Goal: Book appointment/travel/reservation

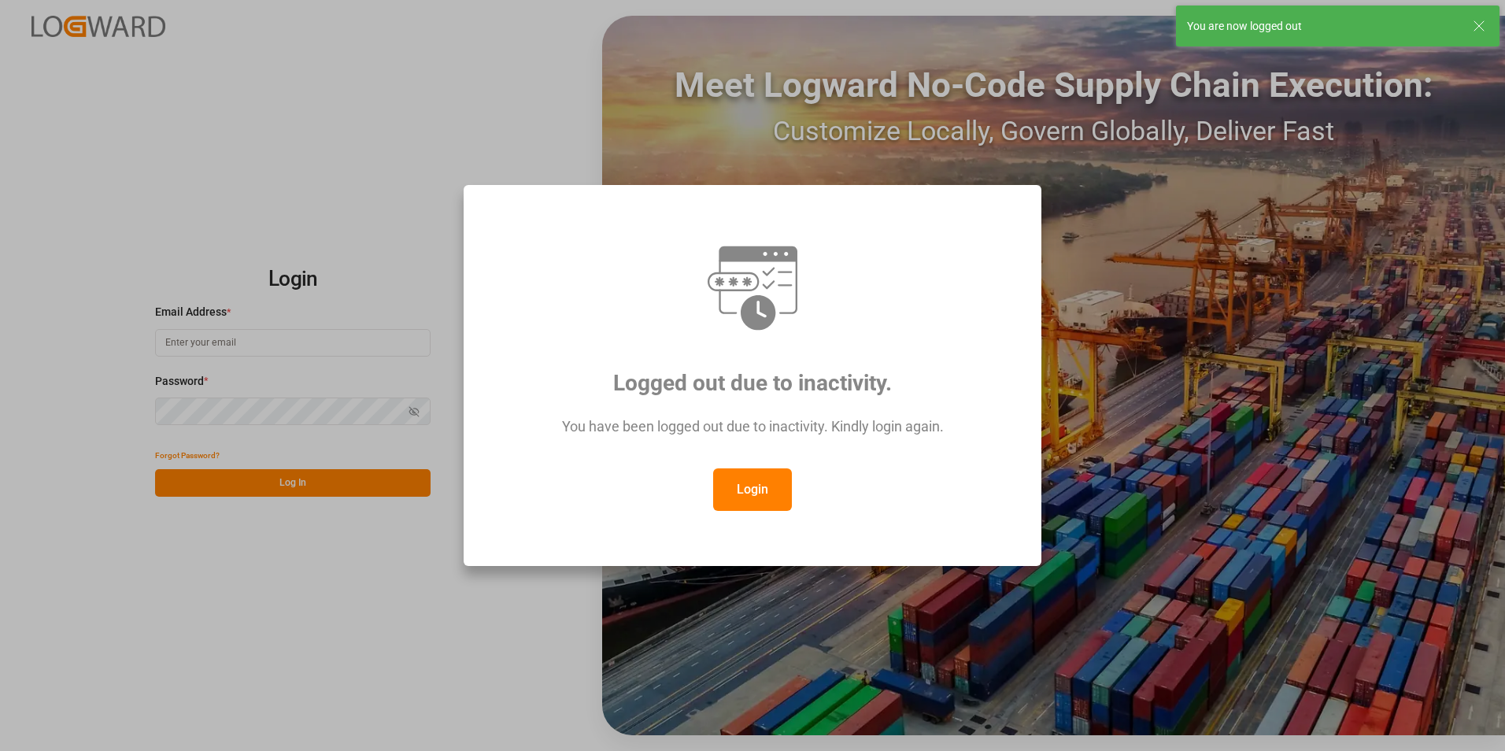
click at [734, 490] on button "Login" at bounding box center [752, 489] width 79 height 43
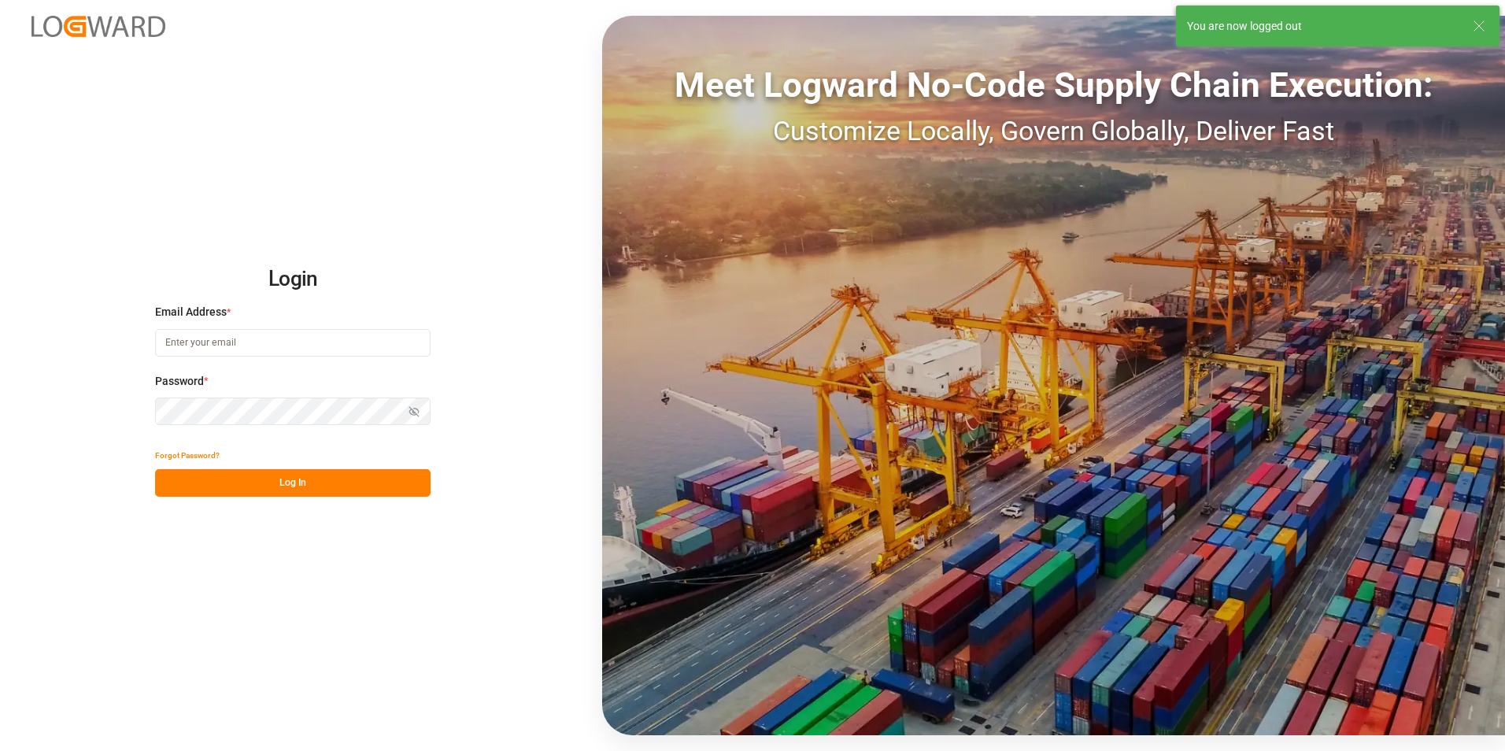
type input "[EMAIL_ADDRESS][DOMAIN_NAME]"
click at [310, 492] on button "Log In" at bounding box center [292, 483] width 275 height 28
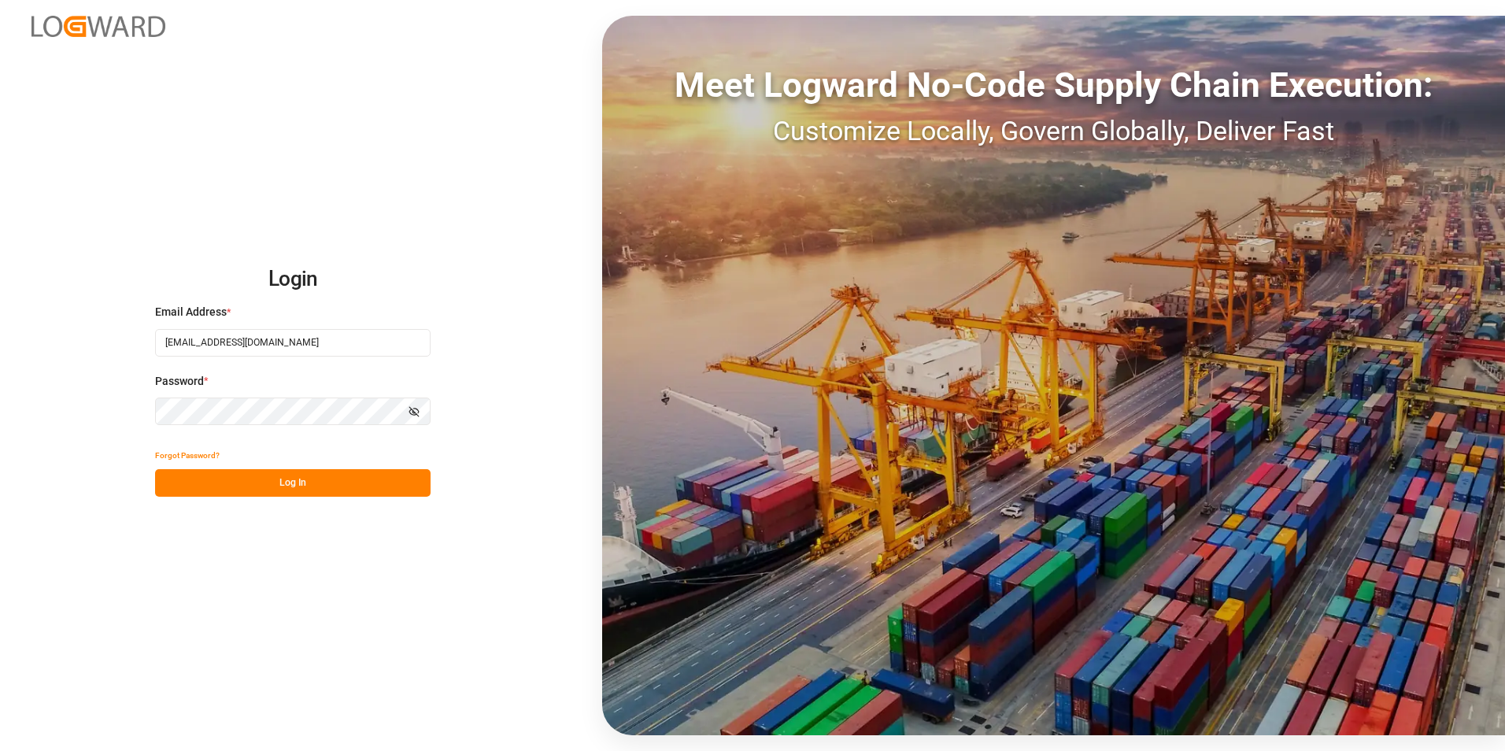
click at [68, 410] on div "Login Email Address * [EMAIL_ADDRESS][DOMAIN_NAME] Password * Show password For…" at bounding box center [752, 375] width 1505 height 751
click at [172, 479] on button "Log In" at bounding box center [292, 483] width 275 height 28
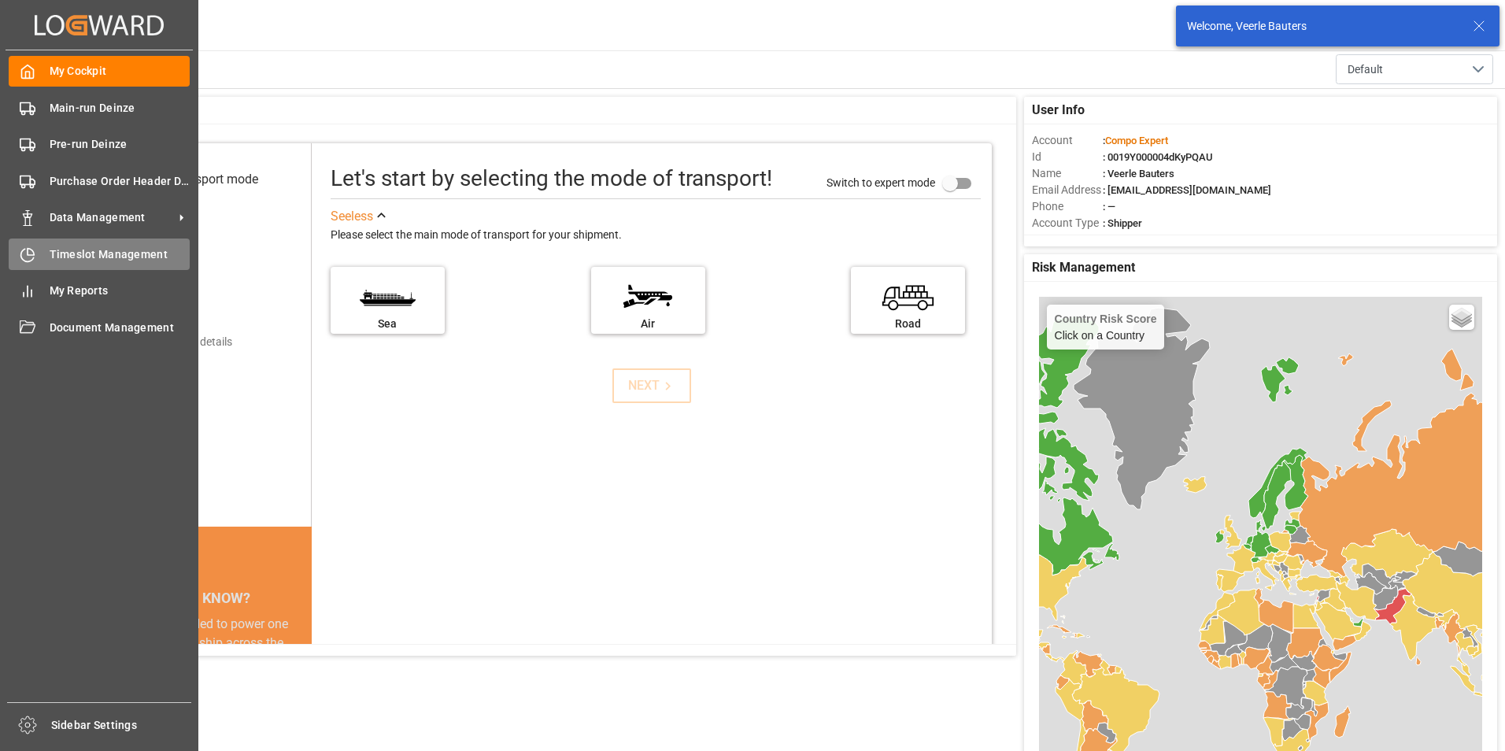
click at [28, 257] on icon at bounding box center [28, 255] width 16 height 16
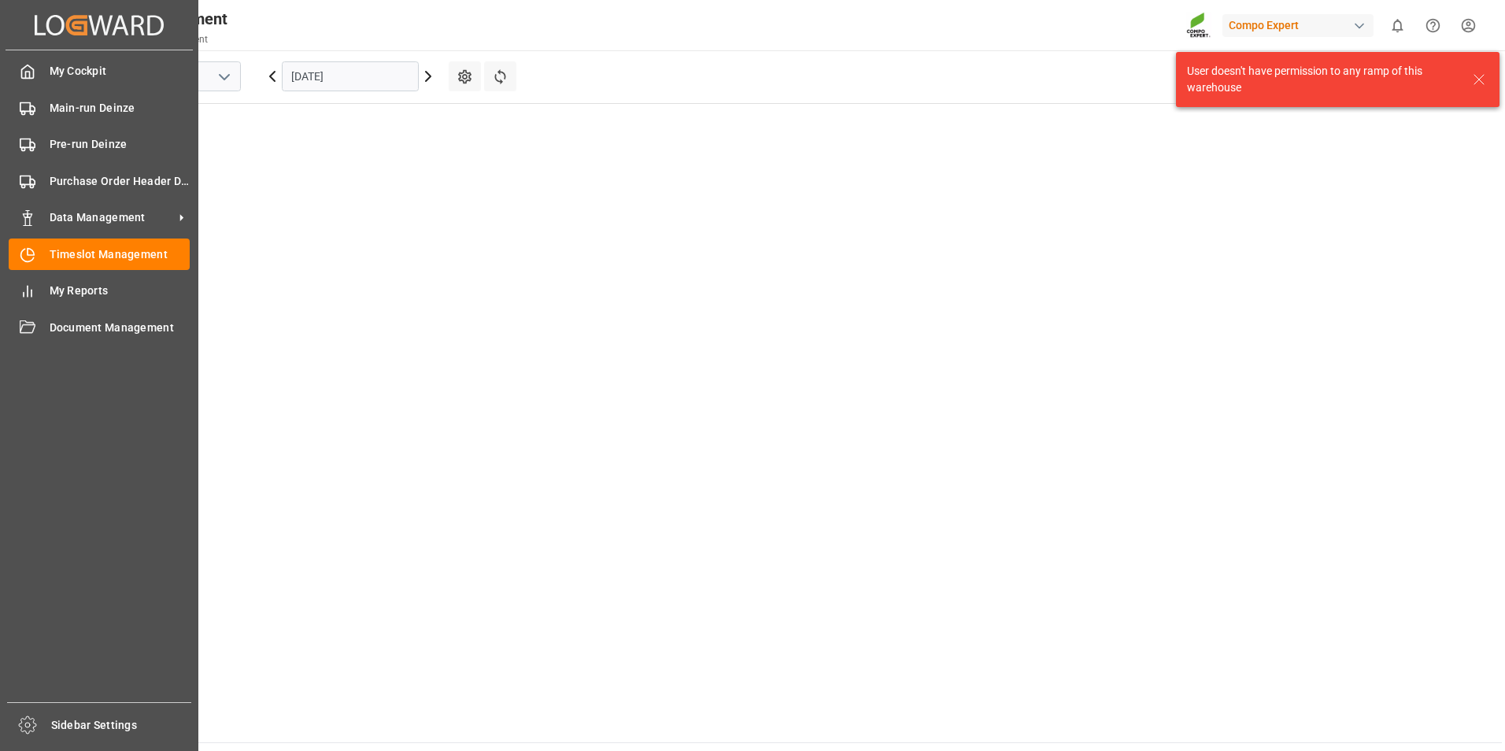
scroll to position [993, 0]
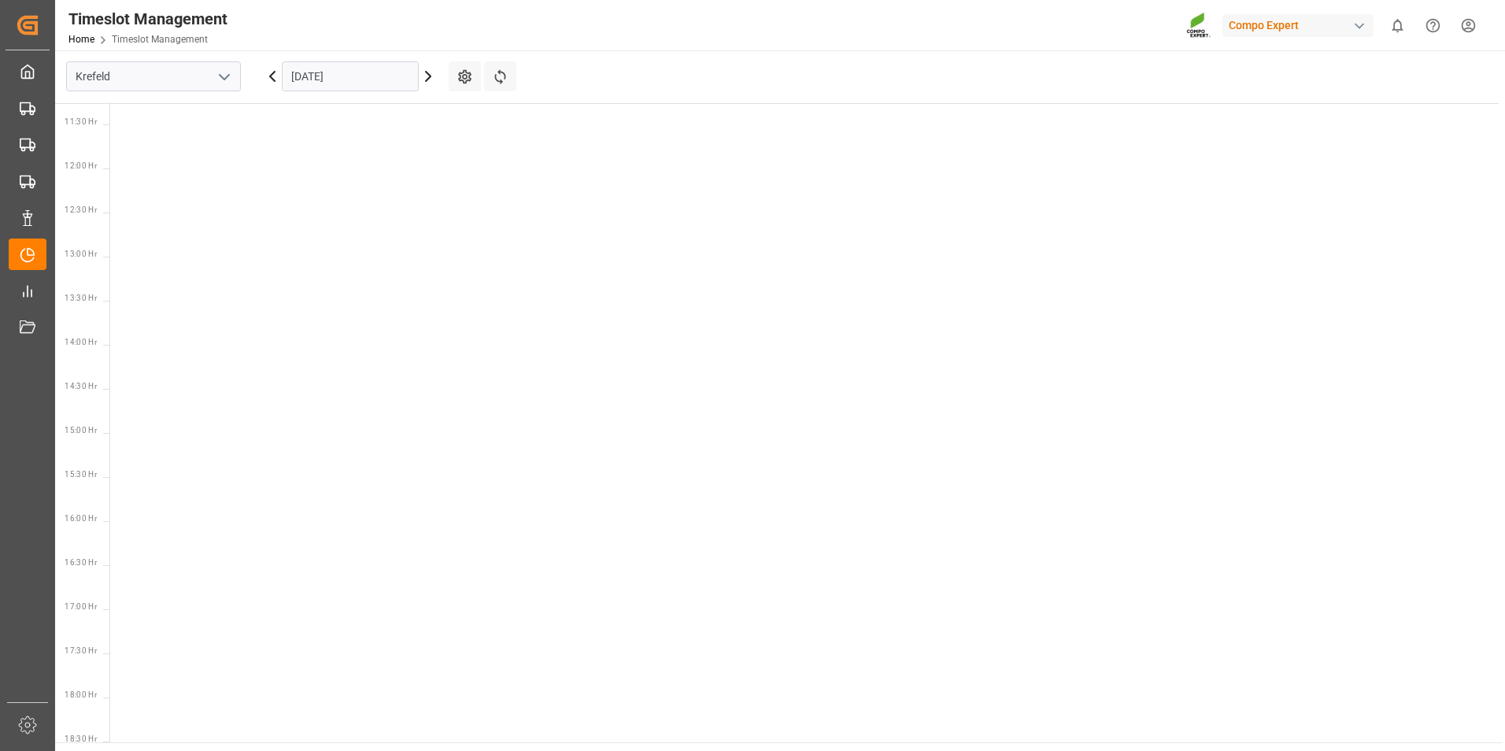
click at [224, 72] on icon "open menu" at bounding box center [224, 77] width 19 height 19
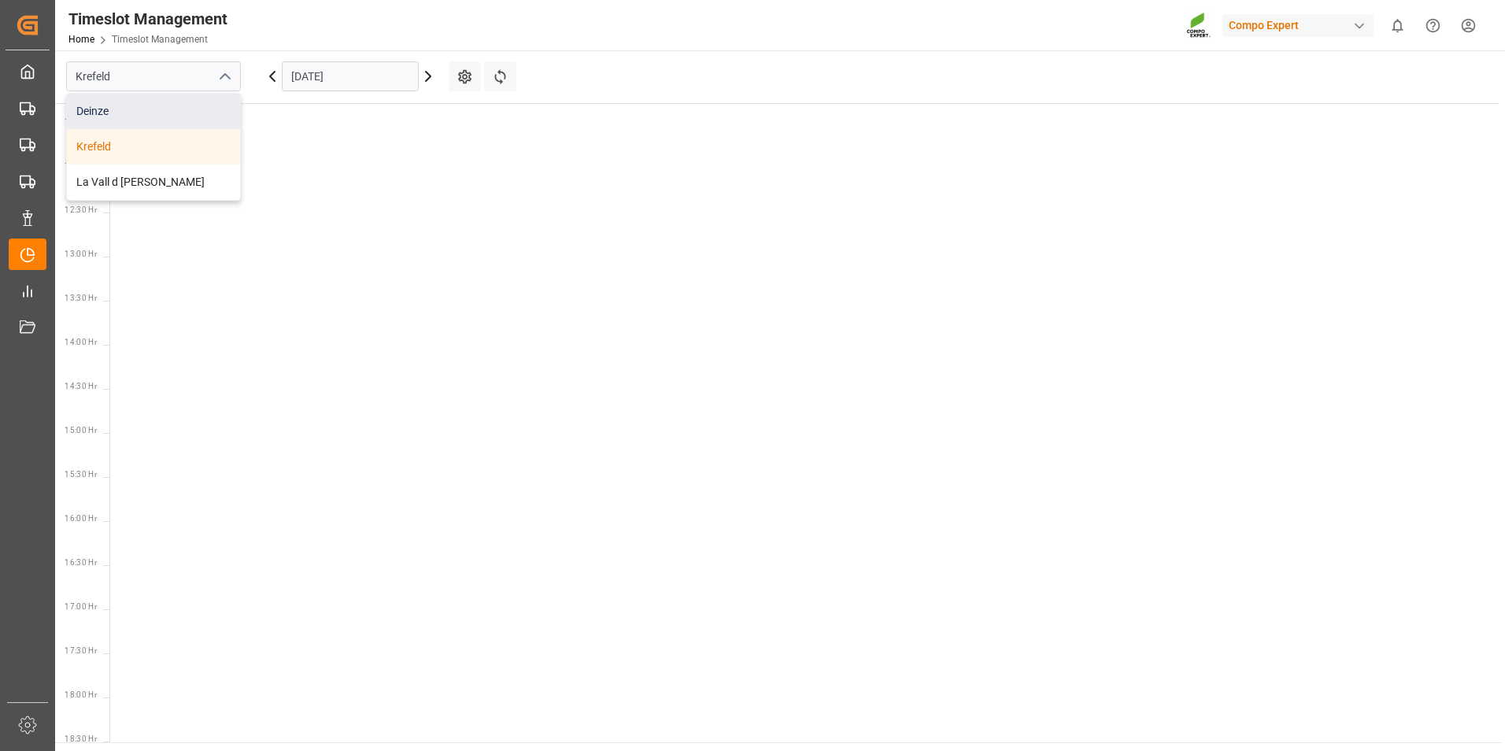
click at [108, 120] on div "Deinze" at bounding box center [153, 111] width 173 height 35
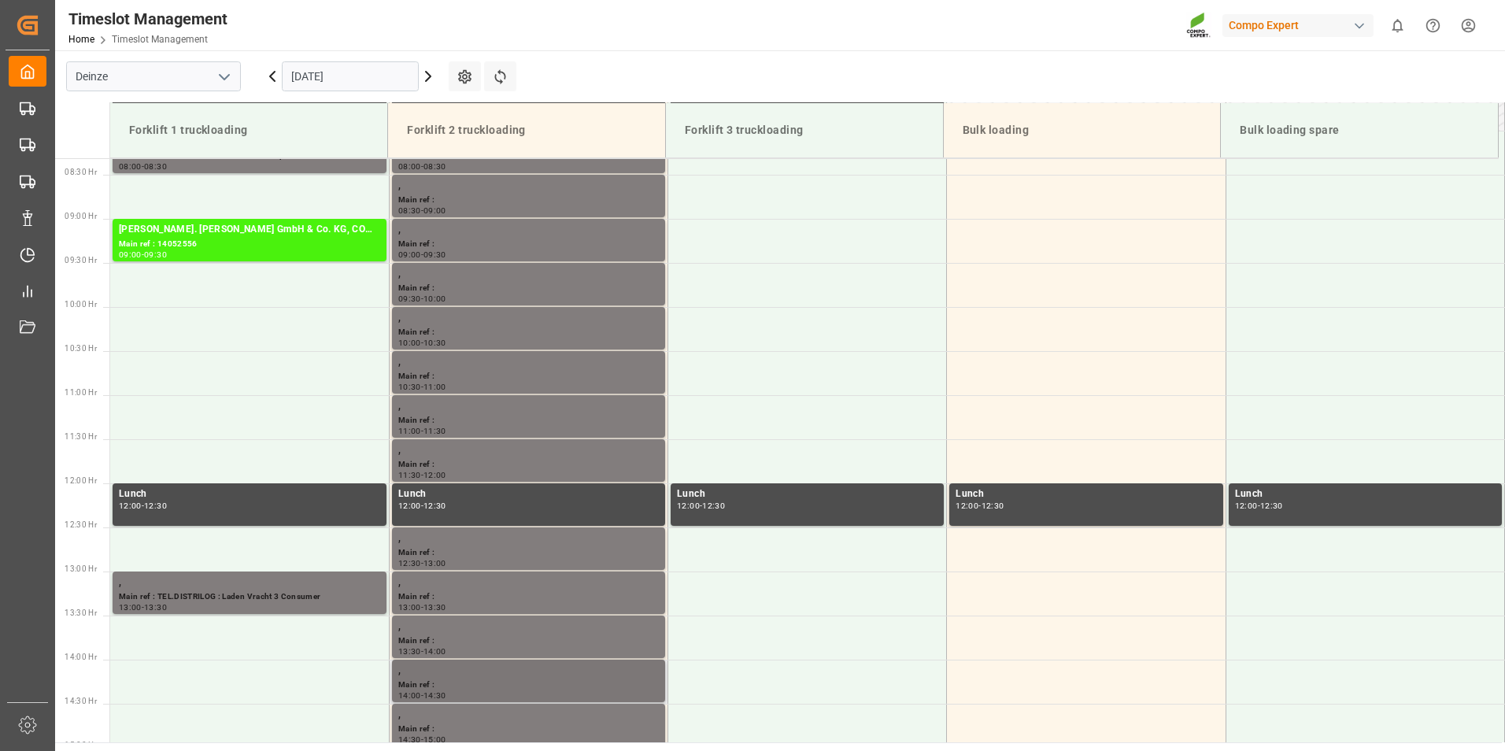
scroll to position [654, 0]
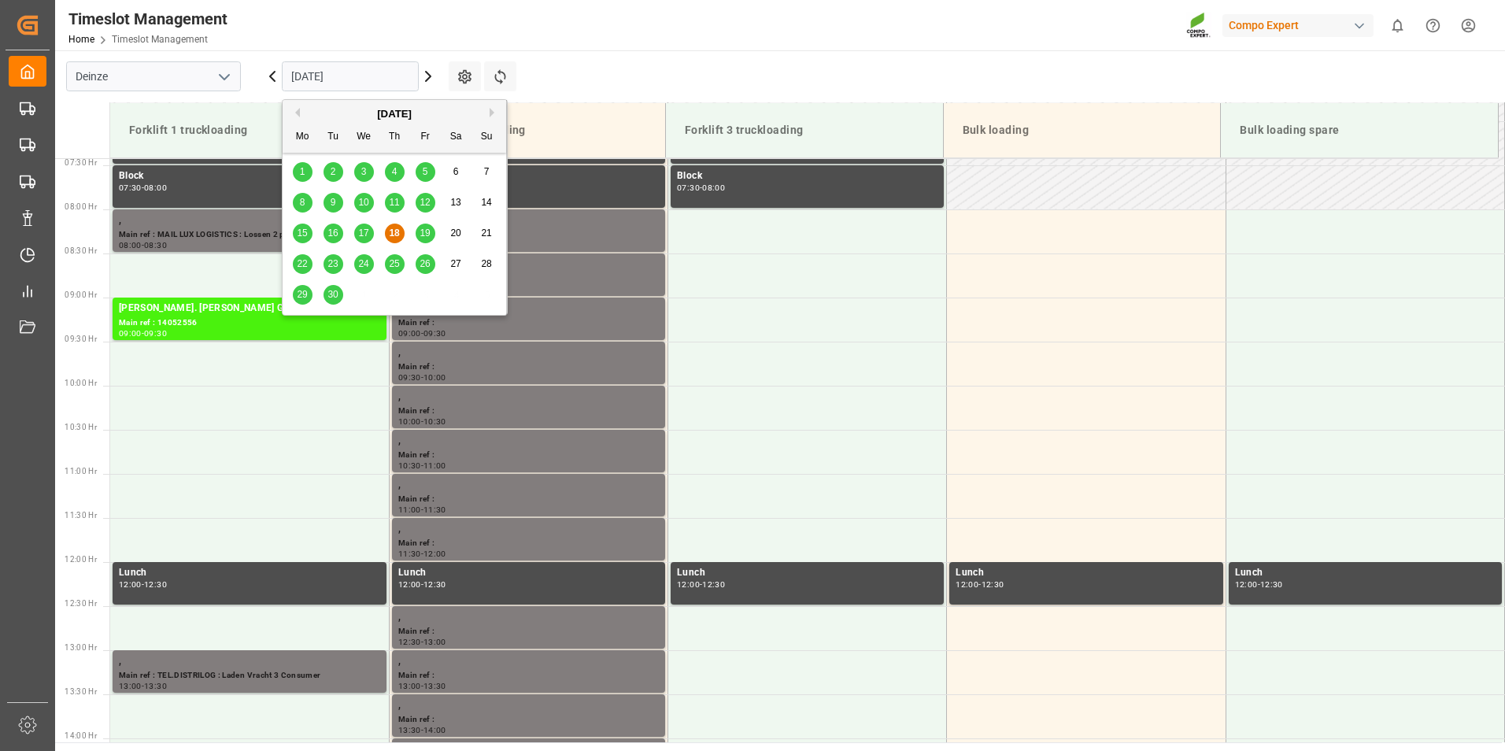
click at [385, 79] on input "[DATE]" at bounding box center [350, 76] width 137 height 30
click at [427, 236] on span "19" at bounding box center [425, 232] width 10 height 11
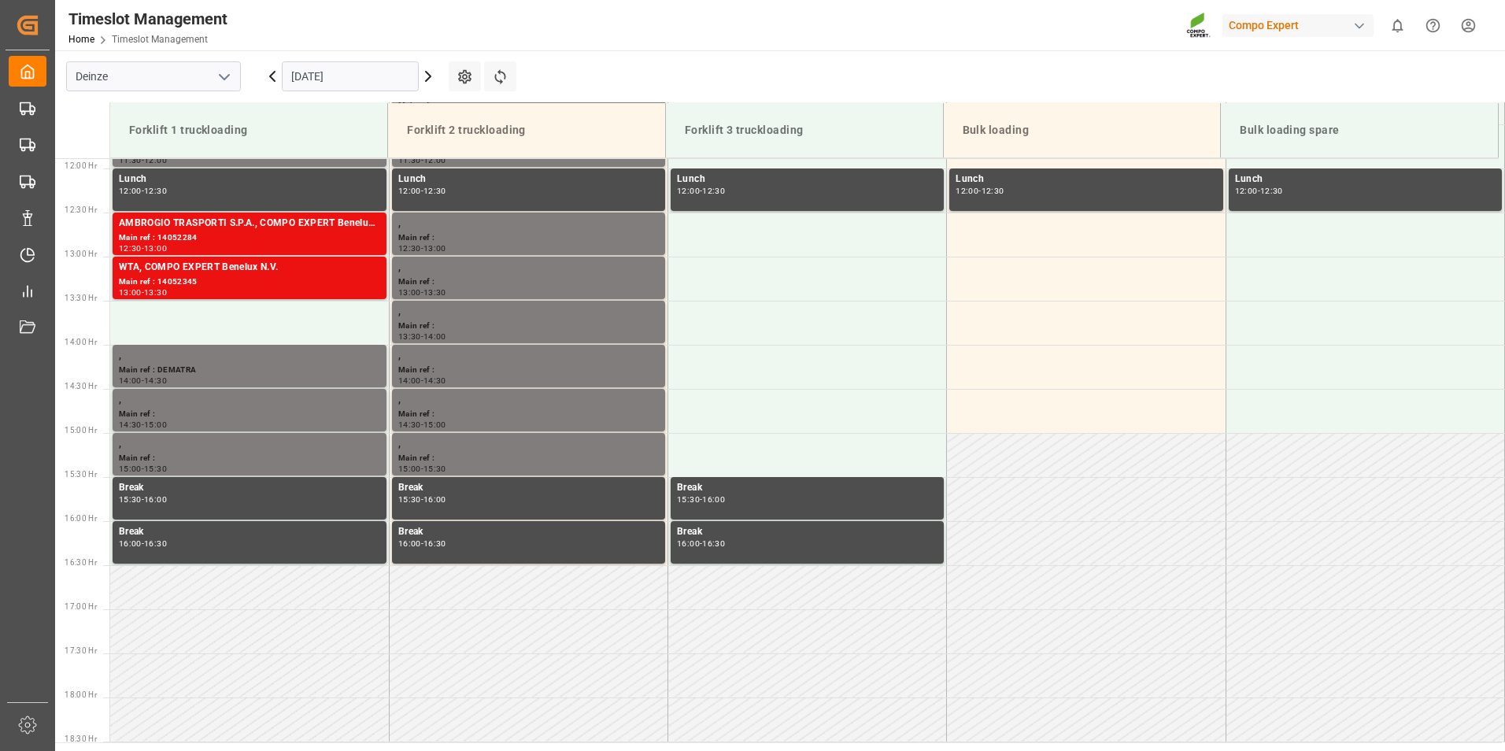
scroll to position [811, 0]
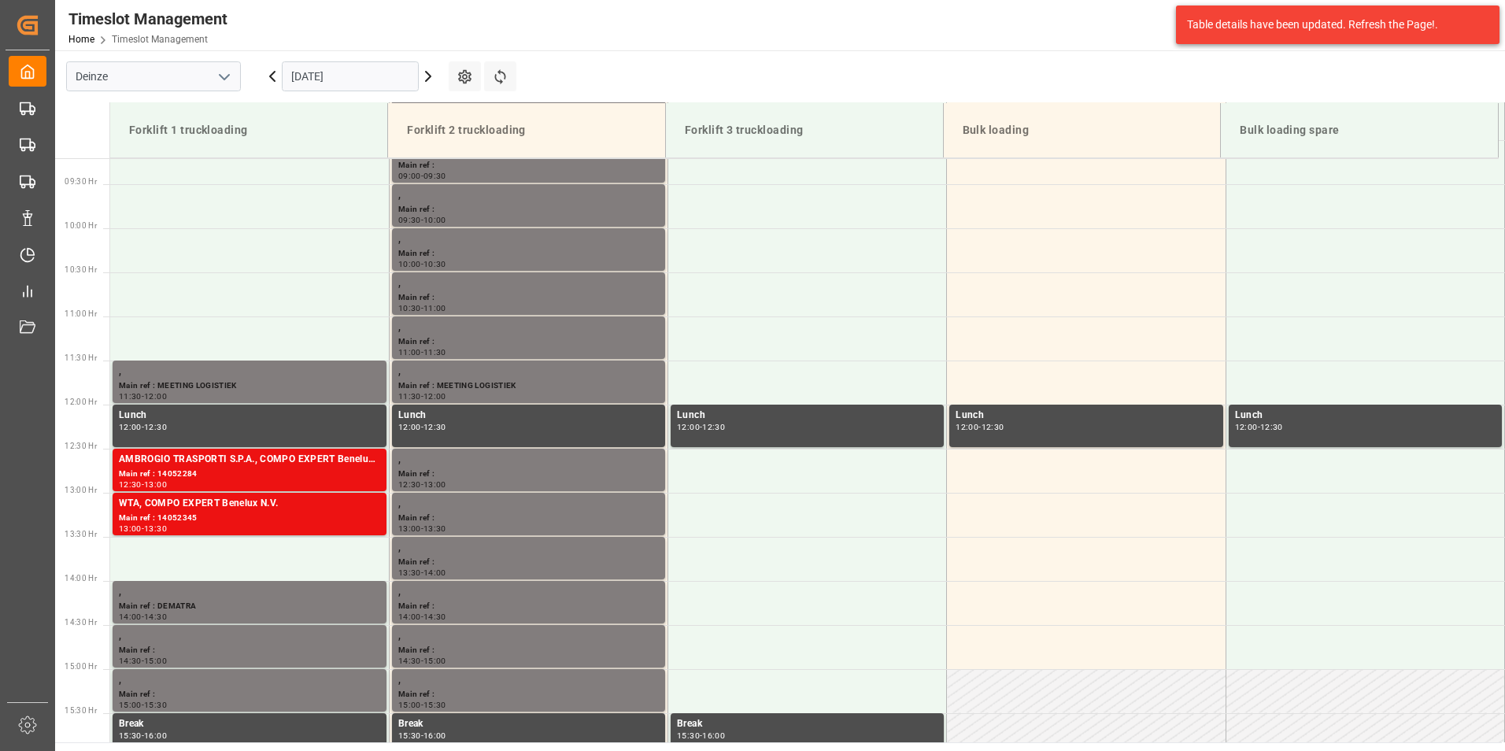
click at [730, 39] on div "Timeslot Management Home Timeslot Management Compo Expert 0 Notifications Only …" at bounding box center [774, 25] width 1461 height 50
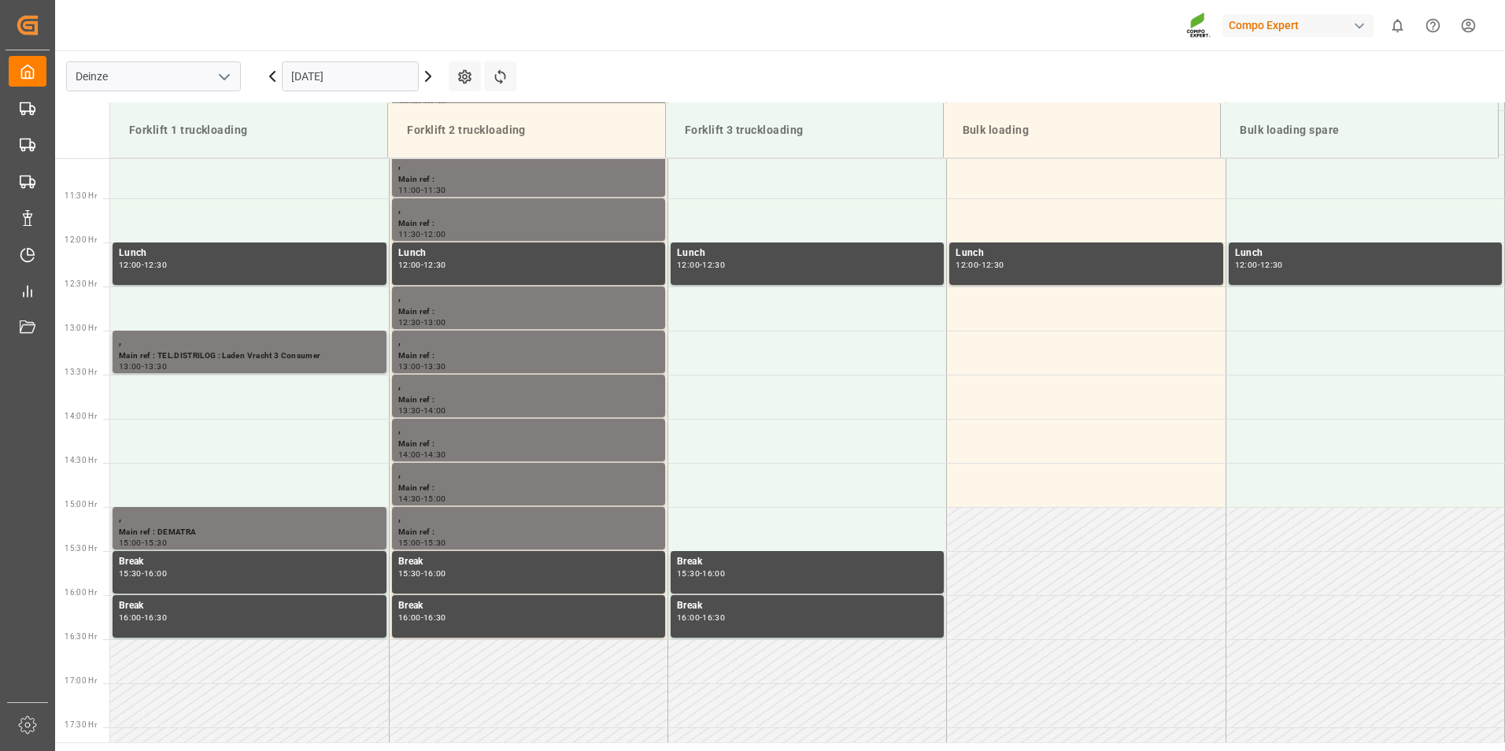
scroll to position [1136, 0]
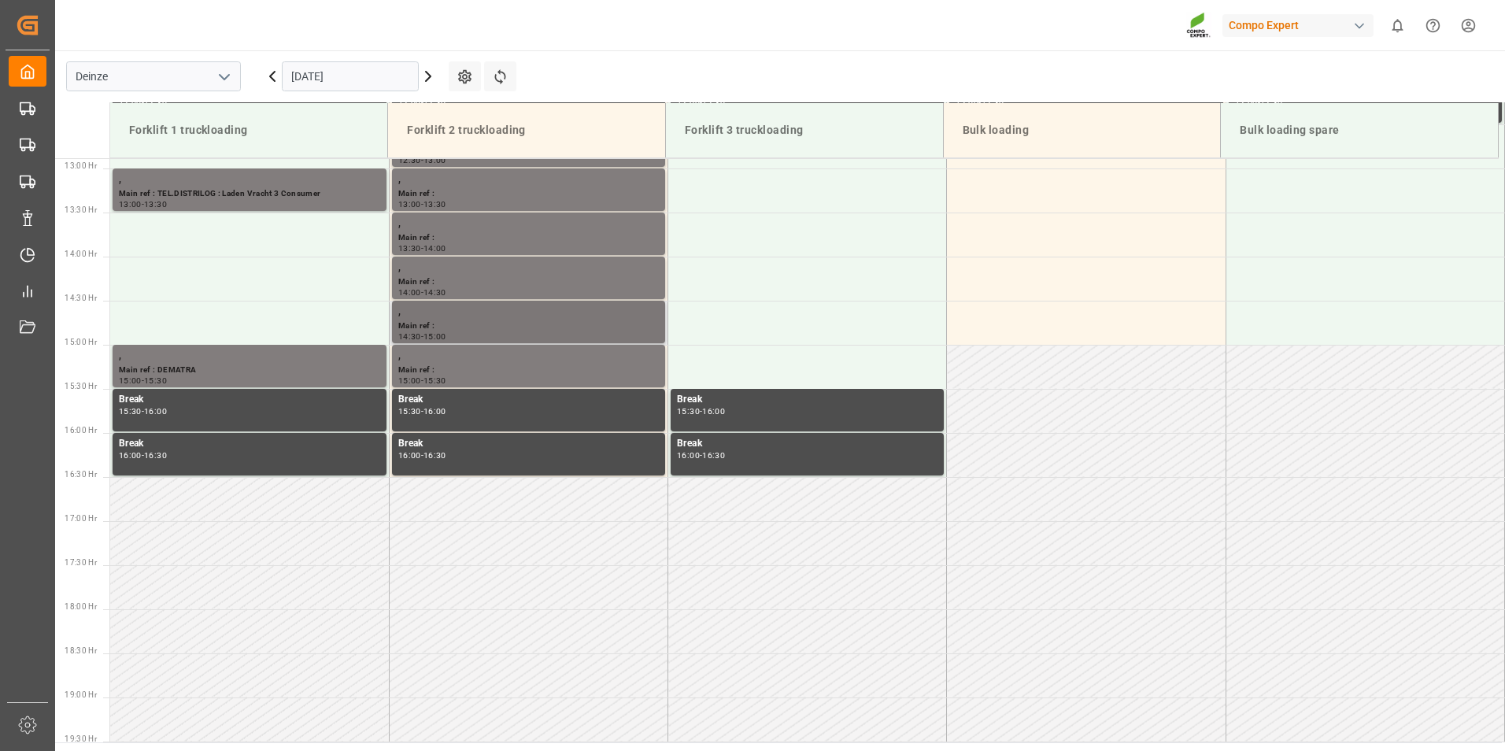
click at [664, 311] on div ", Main ref : 14:30 - 15:00" at bounding box center [529, 323] width 278 height 44
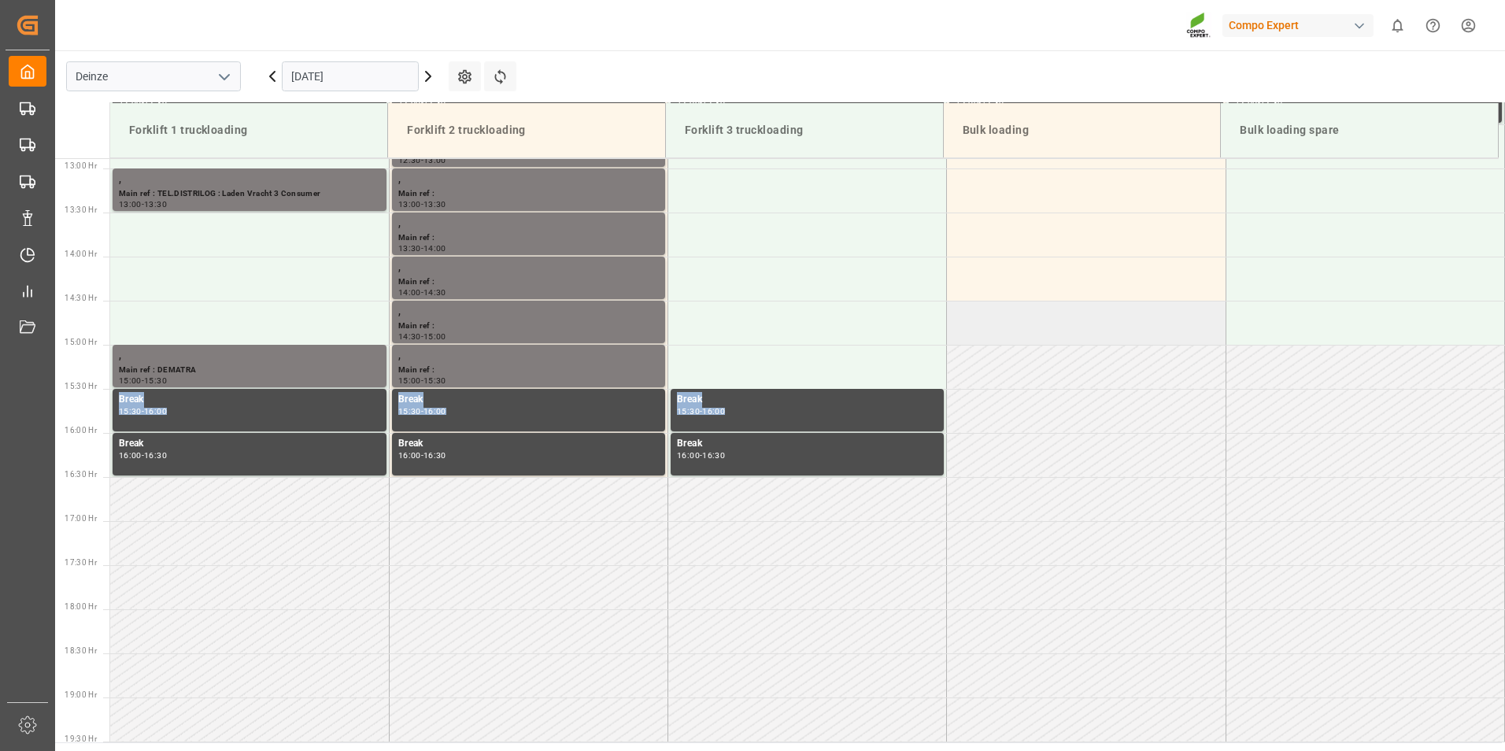
drag, startPoint x: 1000, startPoint y: 404, endPoint x: 1000, endPoint y: 327, distance: 77.1
click at [1000, 327] on tbody "Block 07:00 - 07:30 Block 07:00 - 07:30 Block 07:00 - 07:30 Block 07:30 - 08:00…" at bounding box center [807, 80] width 1395 height 2116
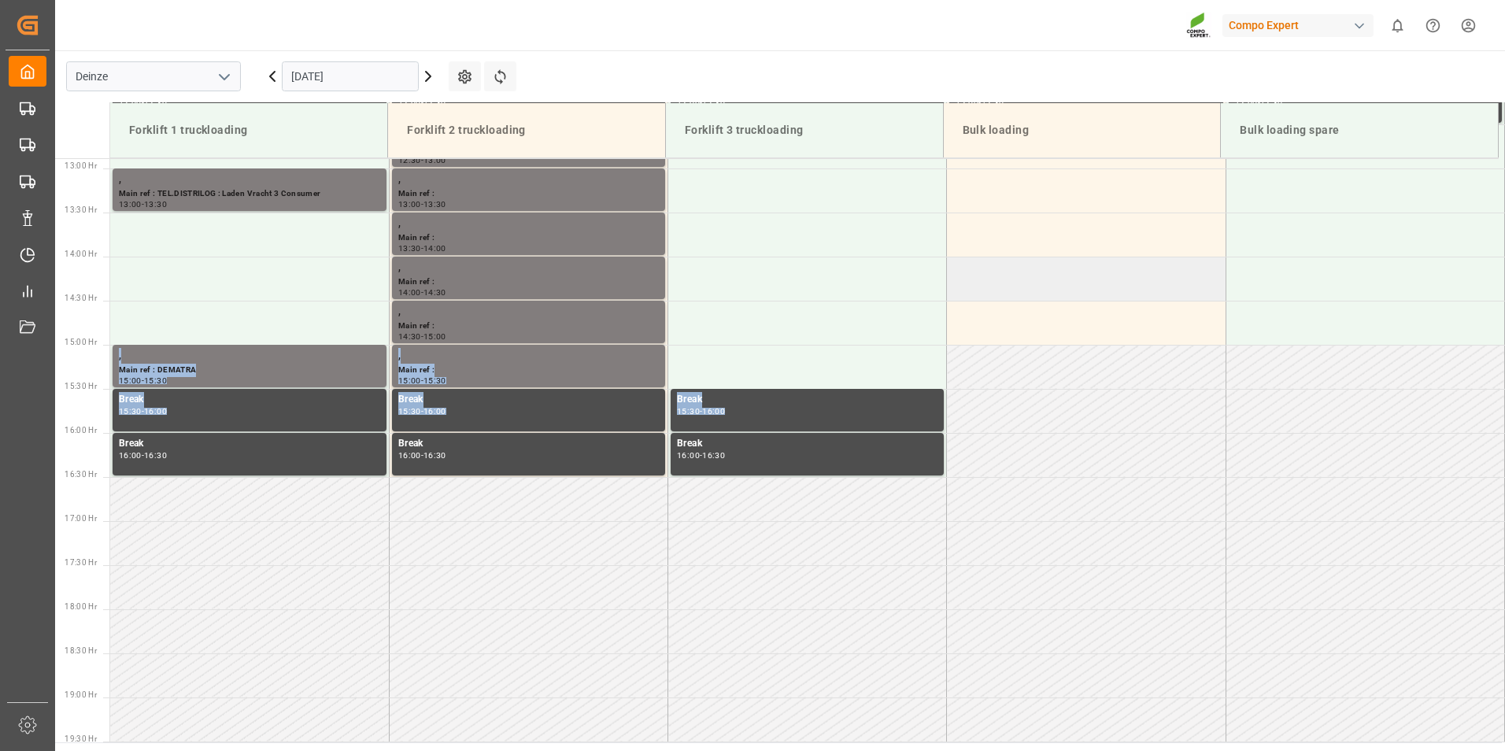
drag, startPoint x: 1000, startPoint y: 327, endPoint x: 995, endPoint y: 298, distance: 28.7
click at [995, 298] on td at bounding box center [1086, 279] width 279 height 44
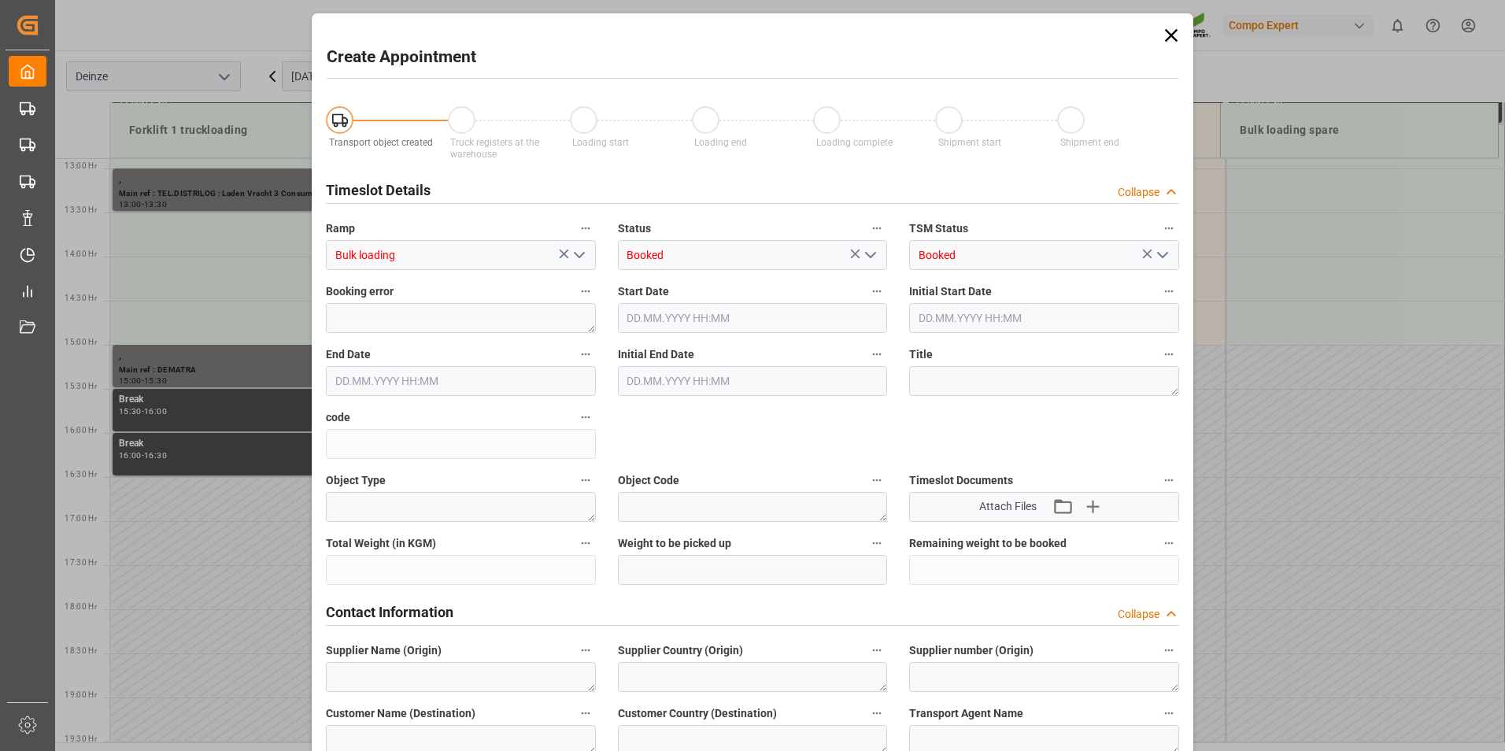
type input "18.09.2025 14:00"
type input "18.09.2025 14:30"
click at [712, 134] on div "Loading end" at bounding box center [753, 142] width 122 height 17
click at [1173, 35] on icon at bounding box center [1171, 35] width 22 height 22
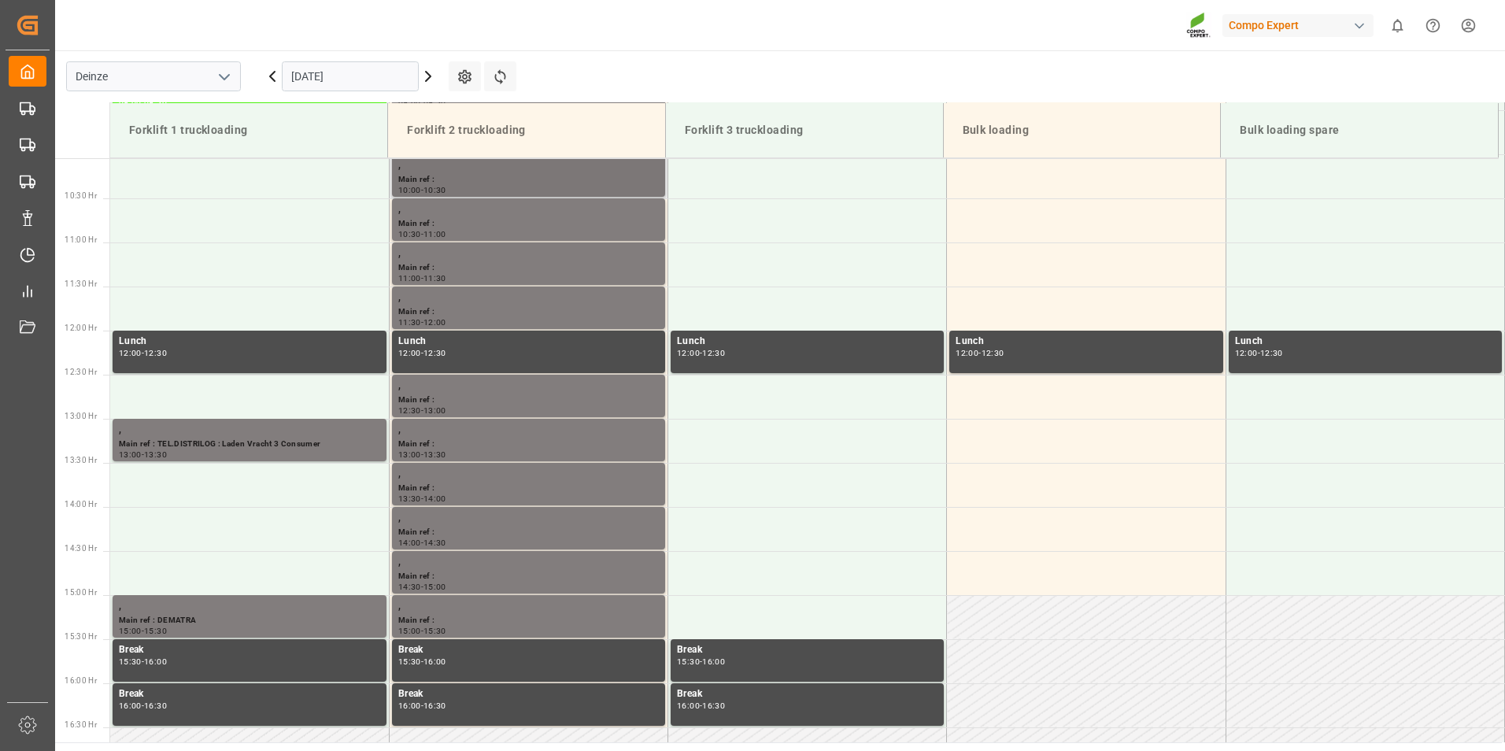
scroll to position [900, 0]
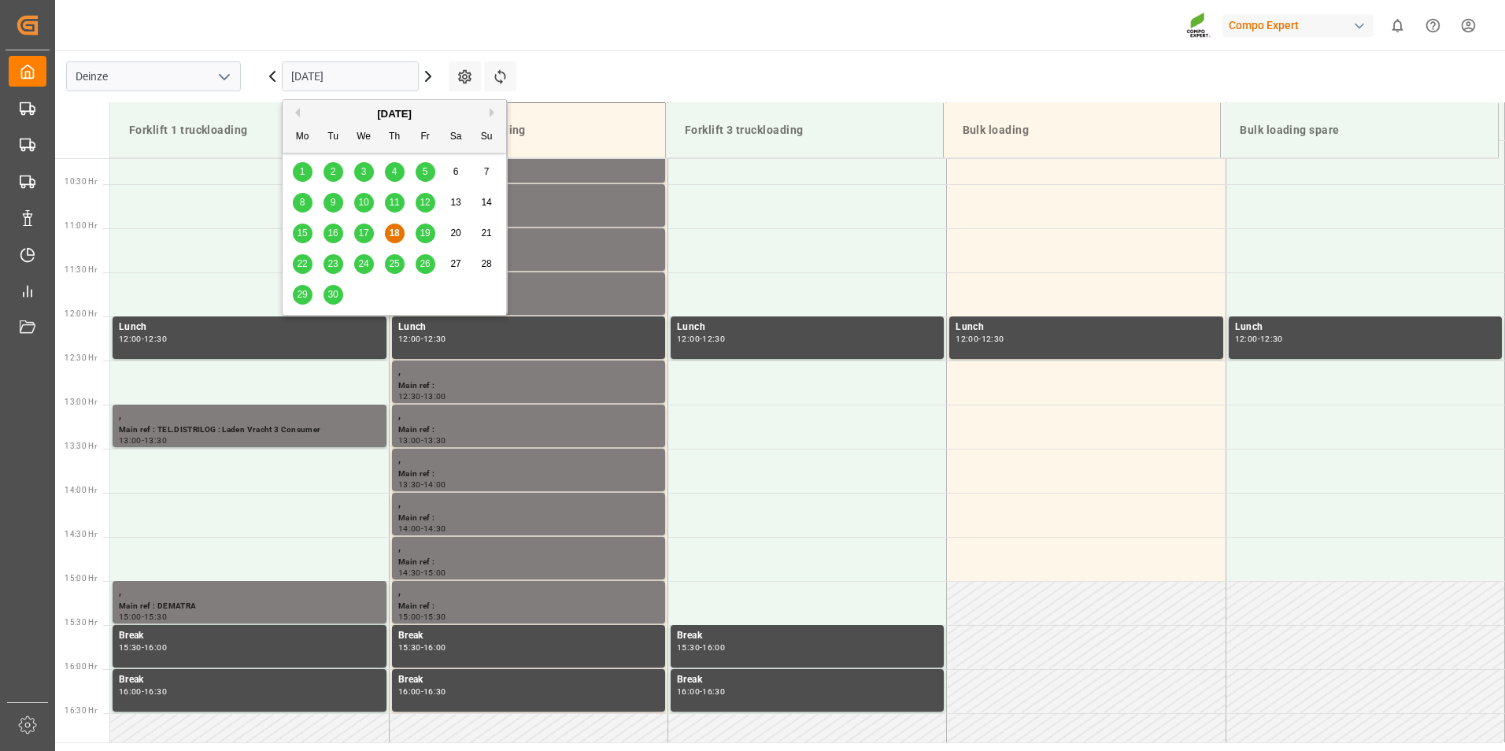
click at [364, 80] on input "[DATE]" at bounding box center [350, 76] width 137 height 30
click at [426, 235] on span "19" at bounding box center [425, 232] width 10 height 11
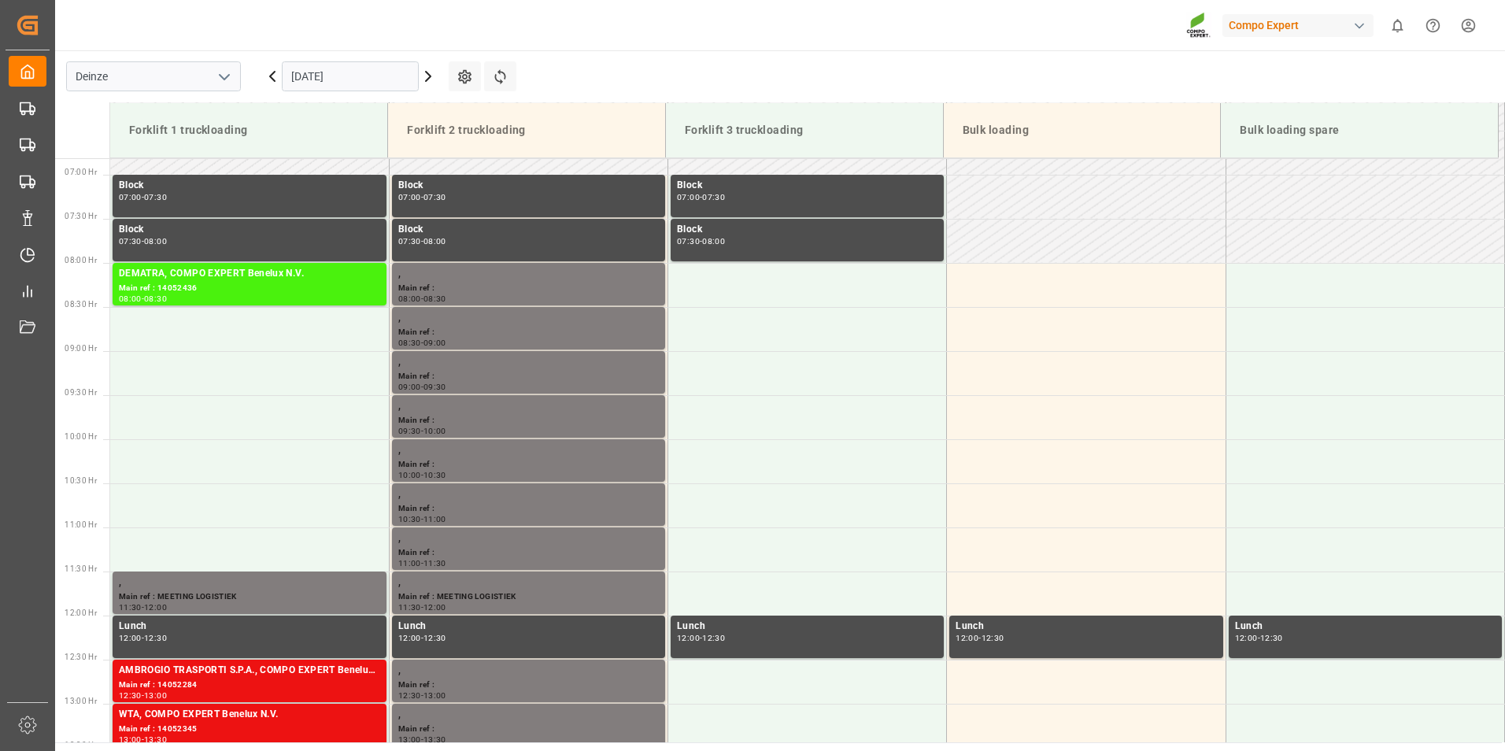
scroll to position [604, 0]
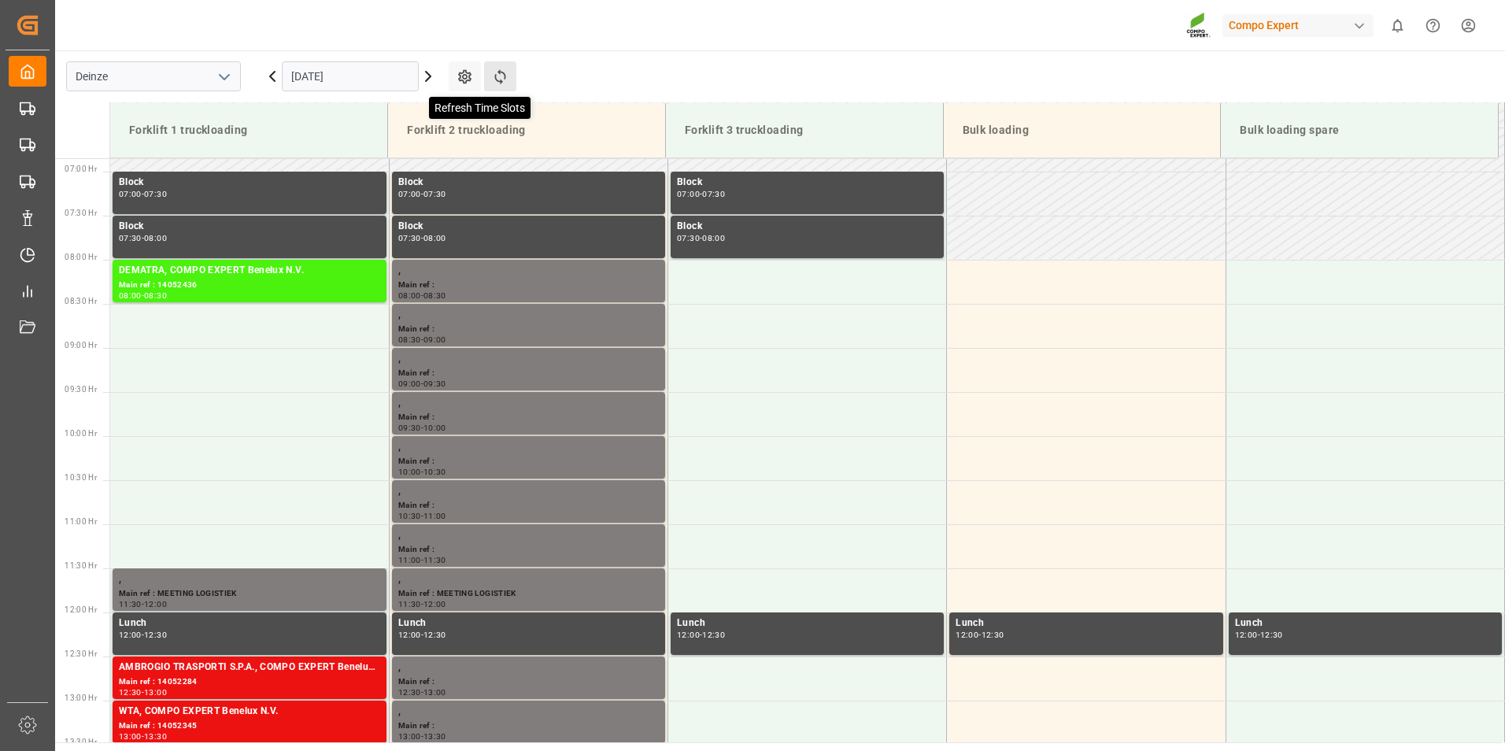
click at [500, 73] on icon at bounding box center [499, 76] width 11 height 15
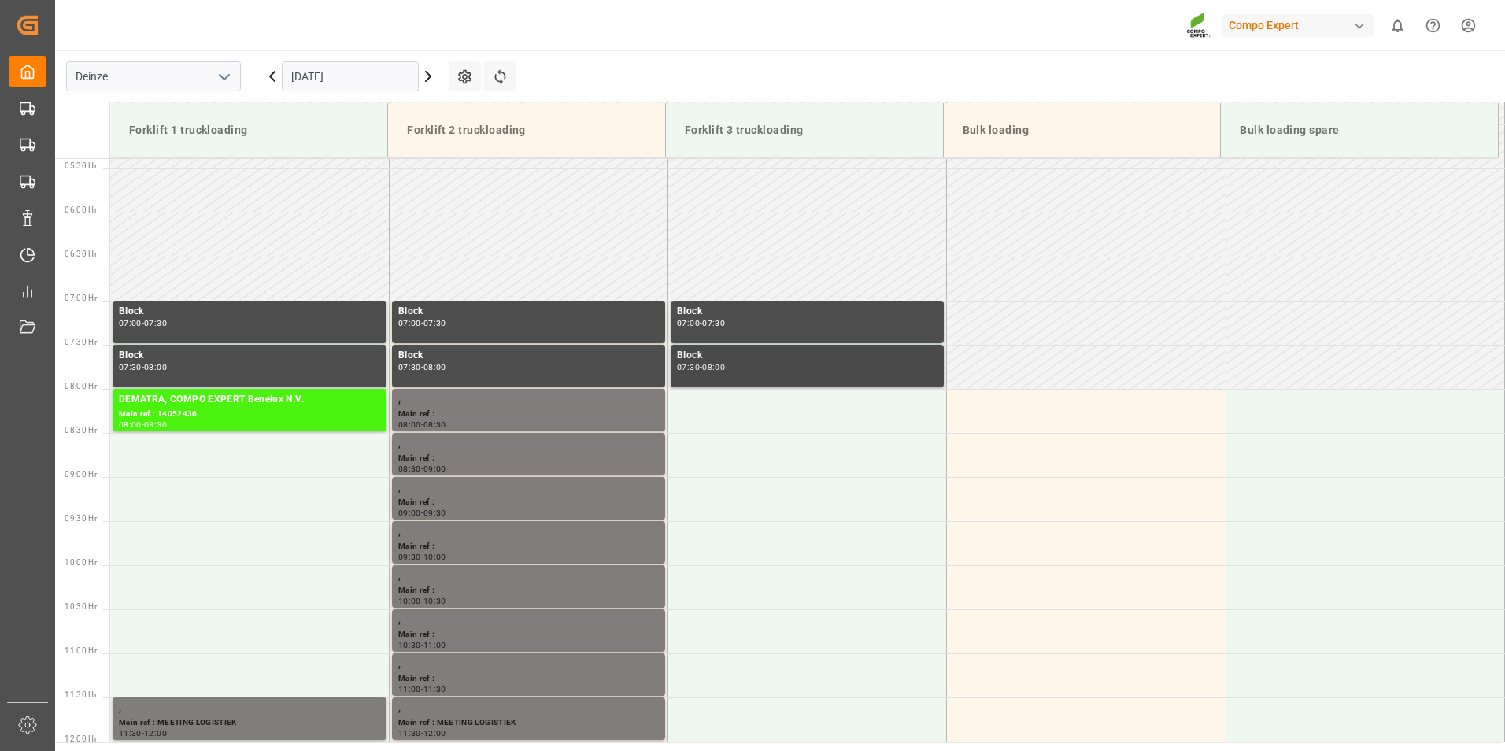
scroll to position [594, 0]
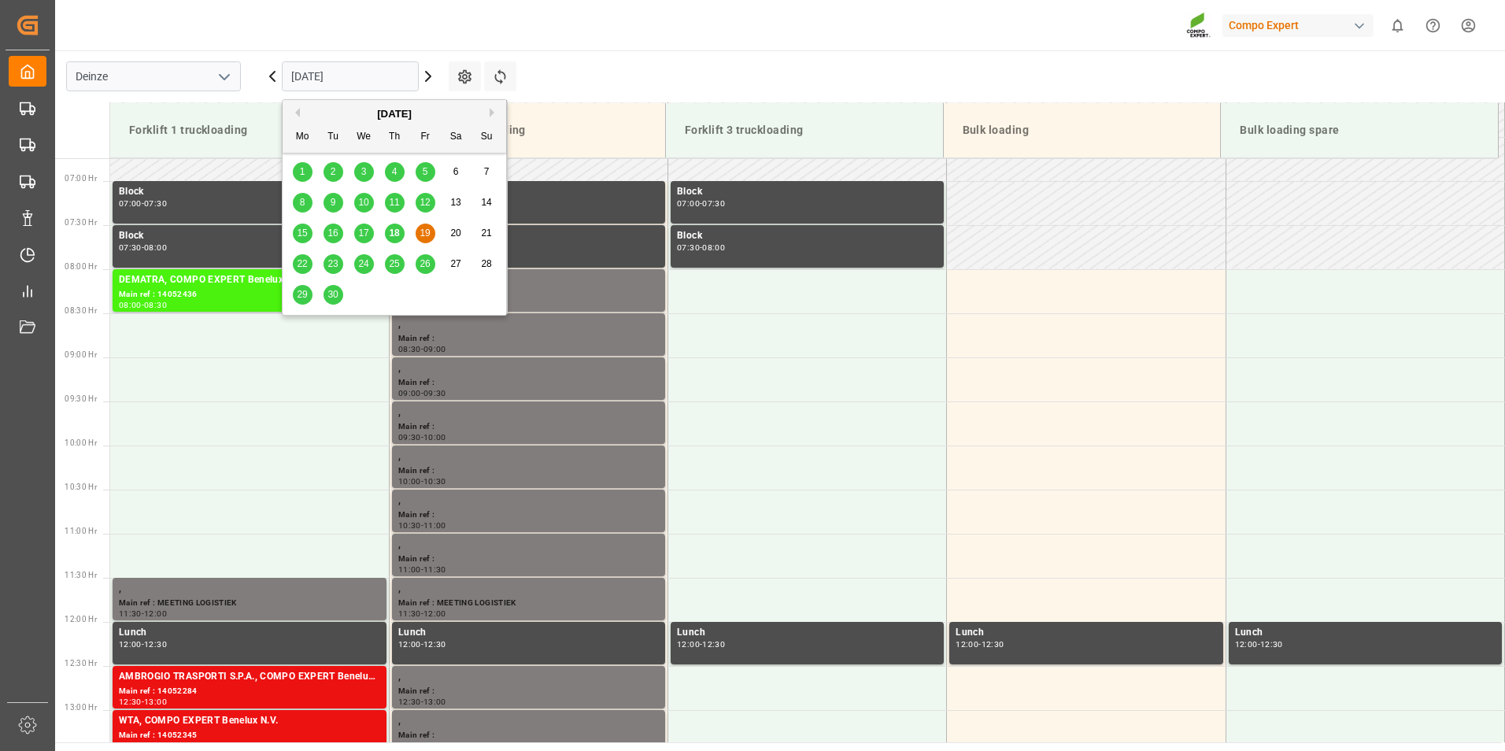
click at [385, 79] on input "[DATE]" at bounding box center [350, 76] width 137 height 30
click at [301, 261] on span "22" at bounding box center [302, 263] width 10 height 11
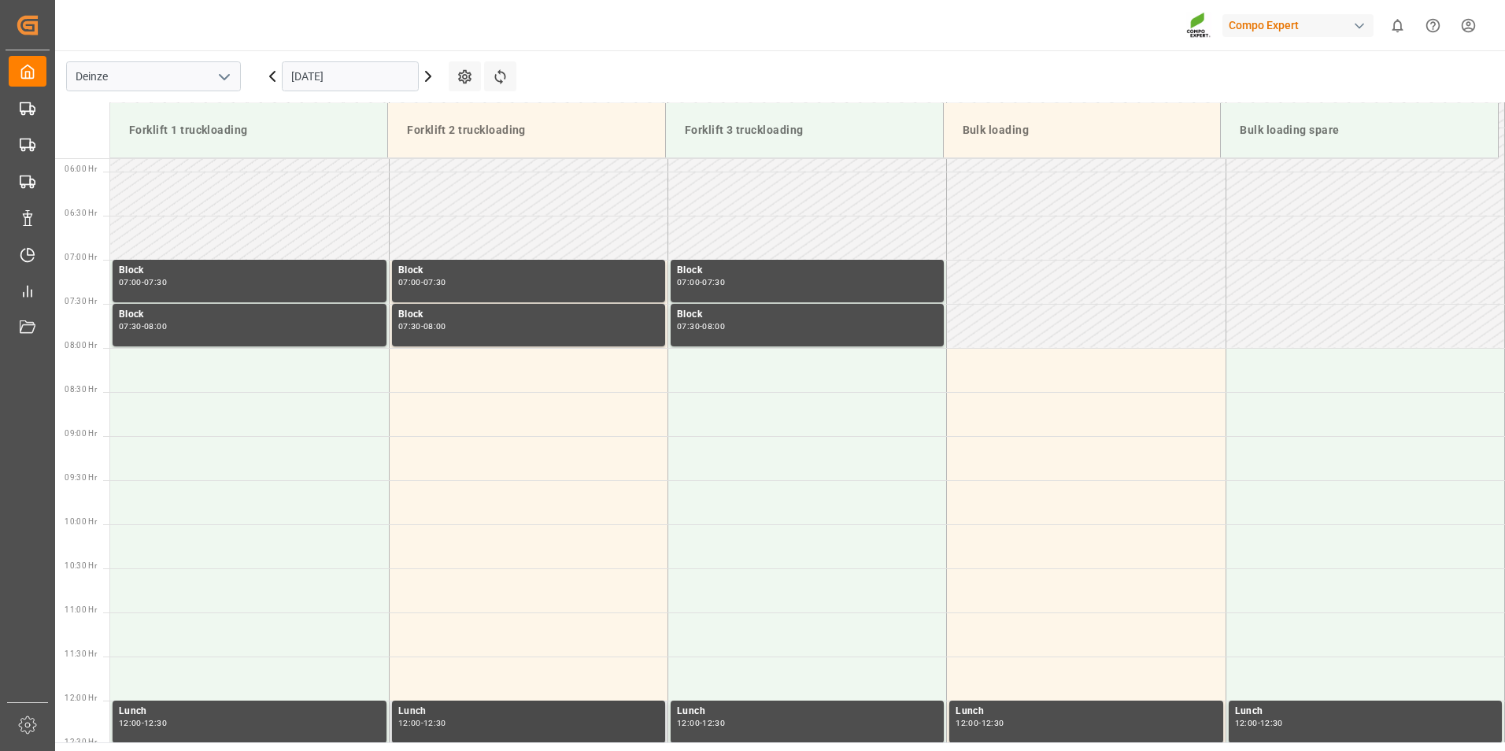
scroll to position [830, 0]
